Goal: Task Accomplishment & Management: Manage account settings

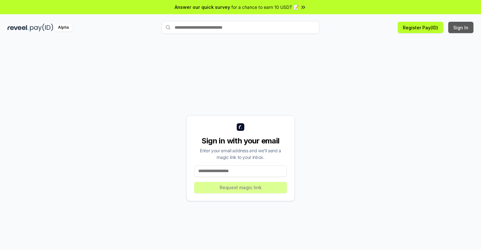
click at [461, 27] on button "Sign In" at bounding box center [460, 27] width 25 height 11
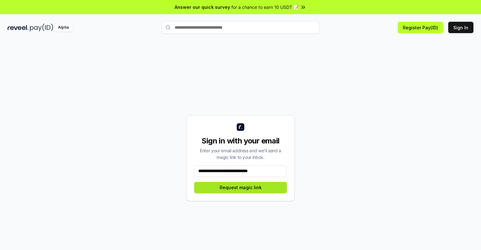
type input "**********"
click at [240, 187] on button "Request magic link" at bounding box center [240, 187] width 93 height 11
